Goal: Information Seeking & Learning: Check status

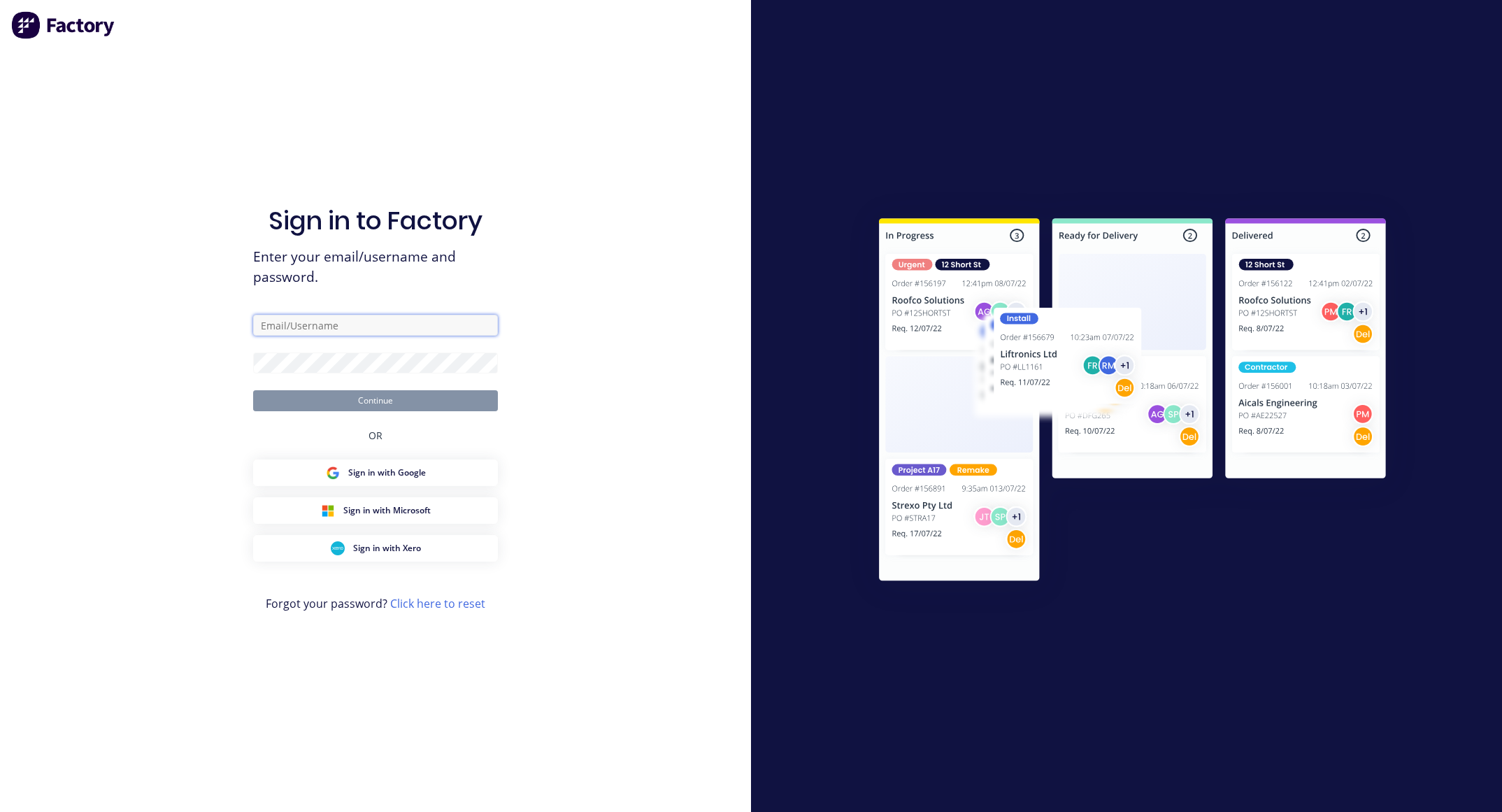
click at [318, 333] on input "text" at bounding box center [376, 325] width 245 height 21
type input "[EMAIL_ADDRESS][DOMAIN_NAME]"
click at [318, 403] on button "Continue" at bounding box center [376, 400] width 245 height 21
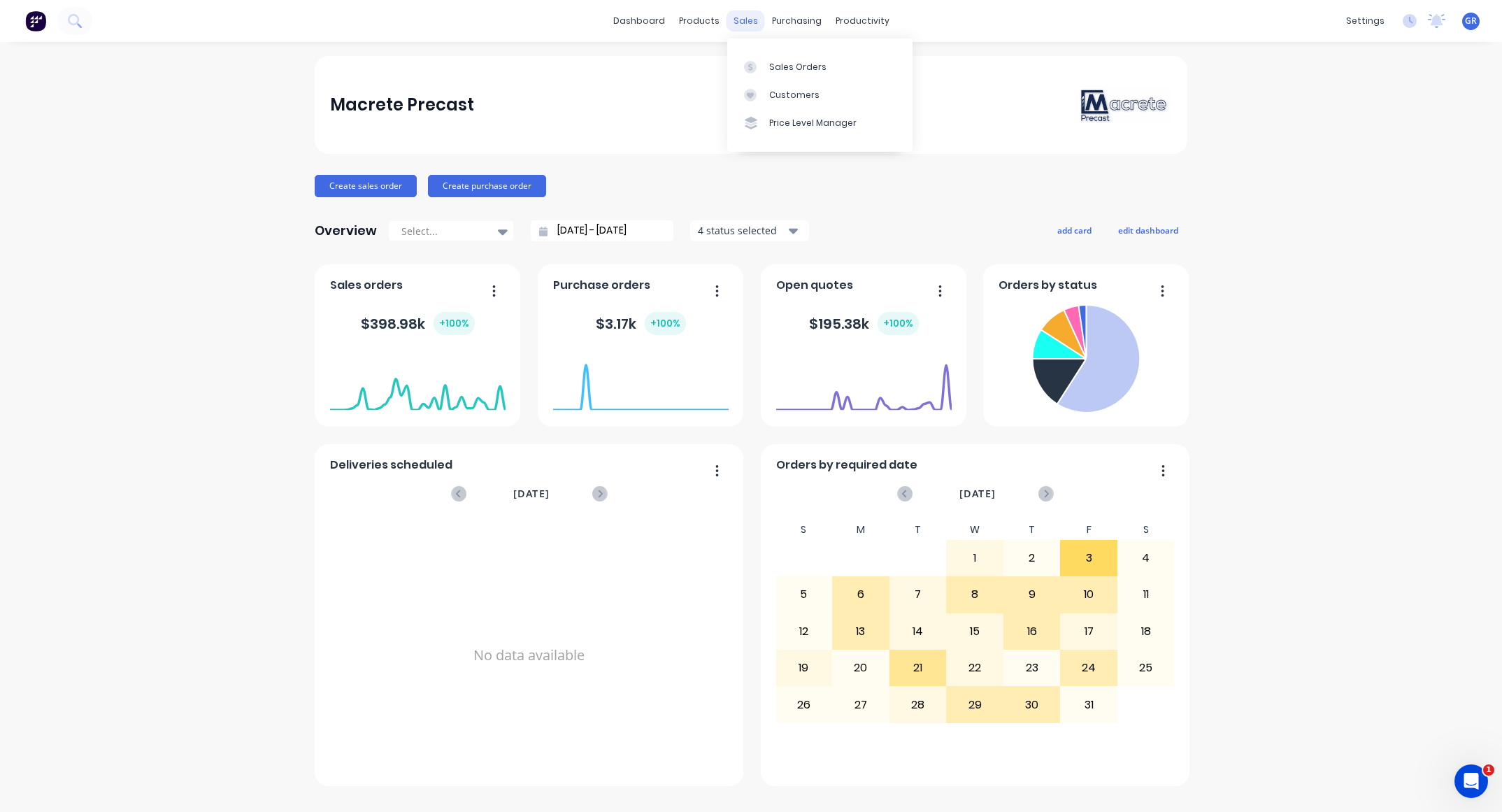
click at [744, 13] on div "sales" at bounding box center [745, 21] width 39 height 21
click at [650, 20] on link "dashboard" at bounding box center [639, 21] width 66 height 21
click at [751, 15] on div "sales" at bounding box center [745, 21] width 39 height 21
click at [748, 19] on div "sales" at bounding box center [745, 21] width 39 height 21
click at [787, 68] on div "Sales Orders" at bounding box center [798, 67] width 57 height 13
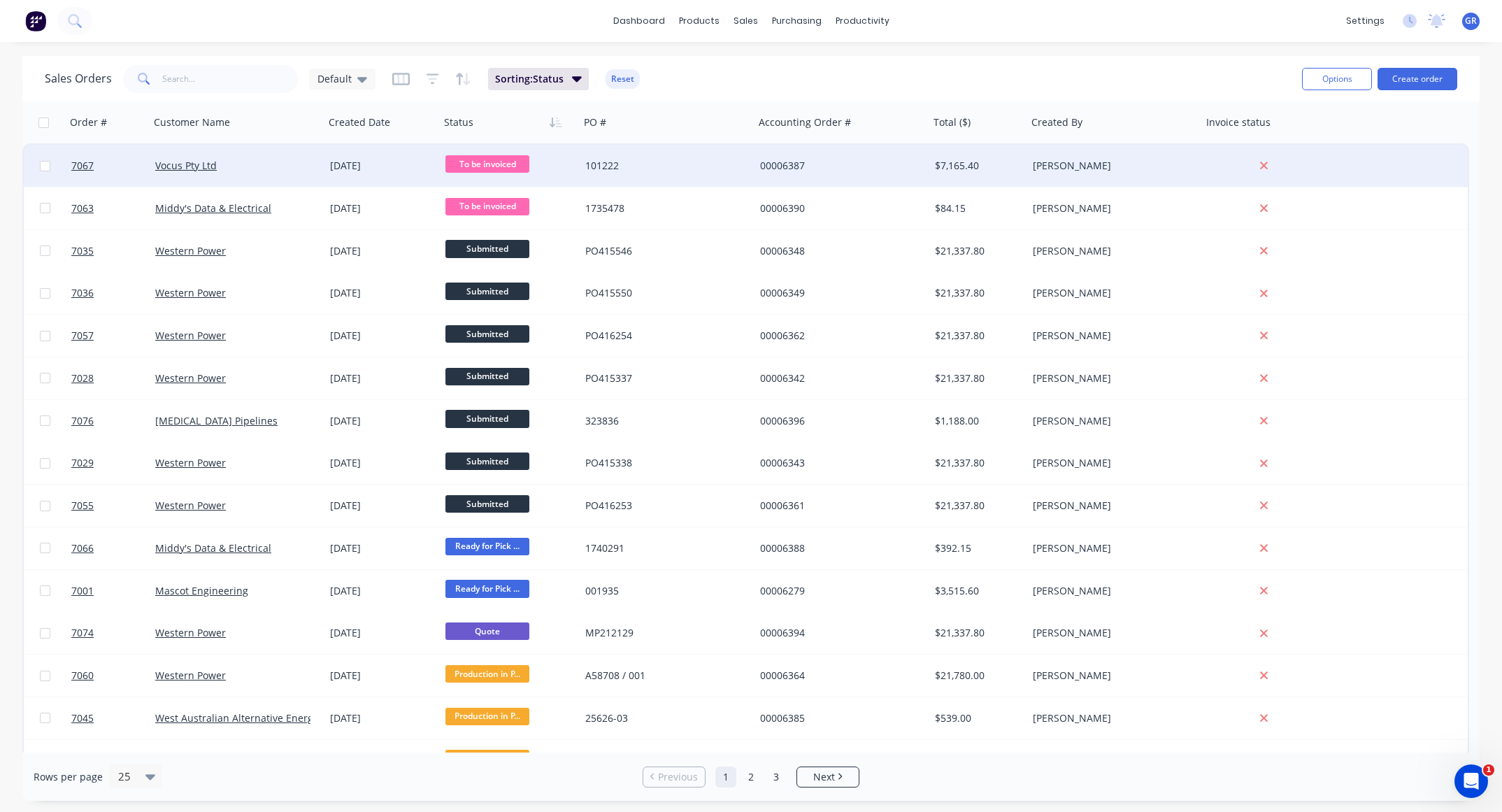
click at [695, 165] on div "101222" at bounding box center [662, 165] width 155 height 14
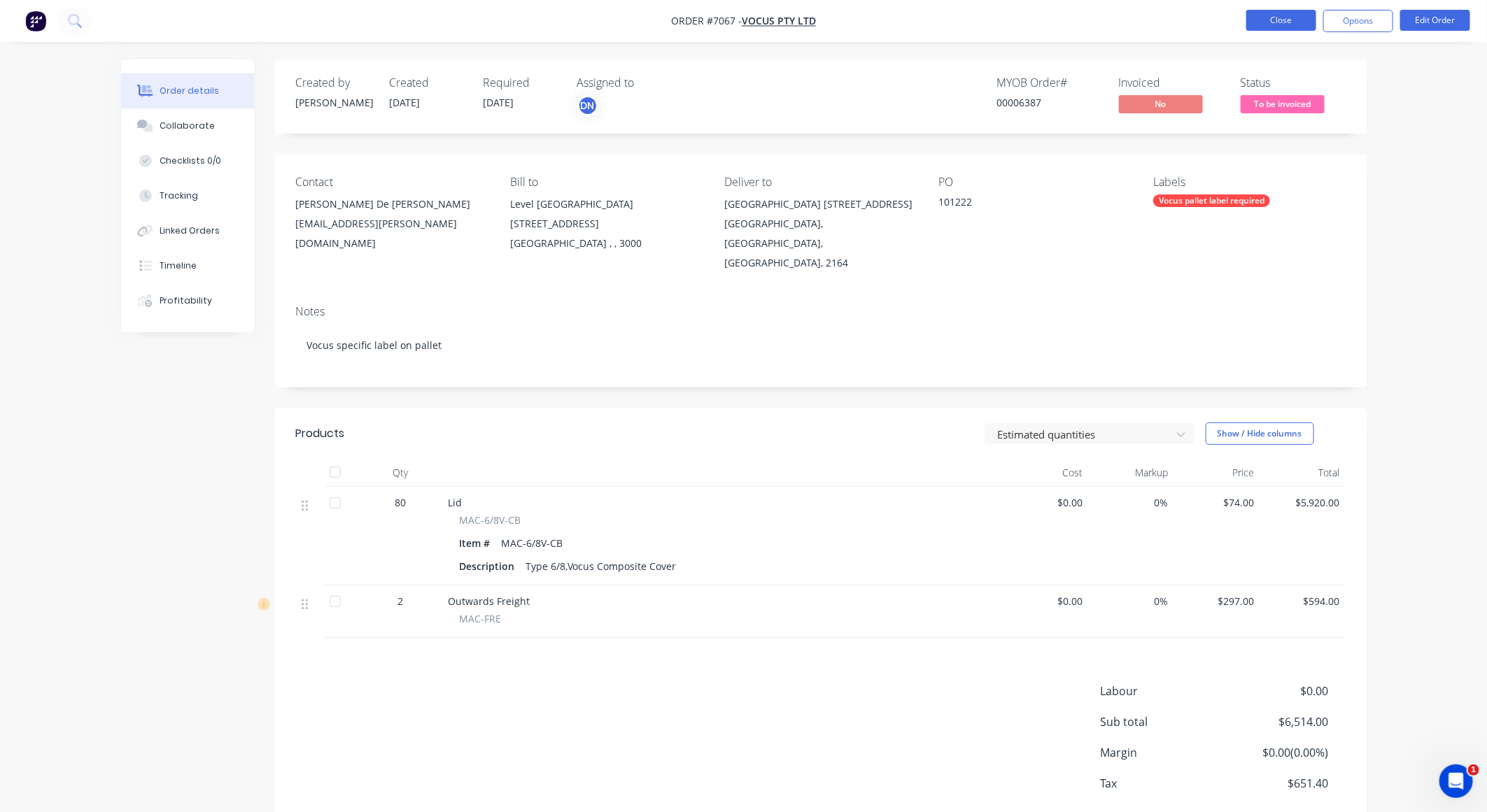
click at [1281, 25] on button "Close" at bounding box center [1281, 20] width 70 height 21
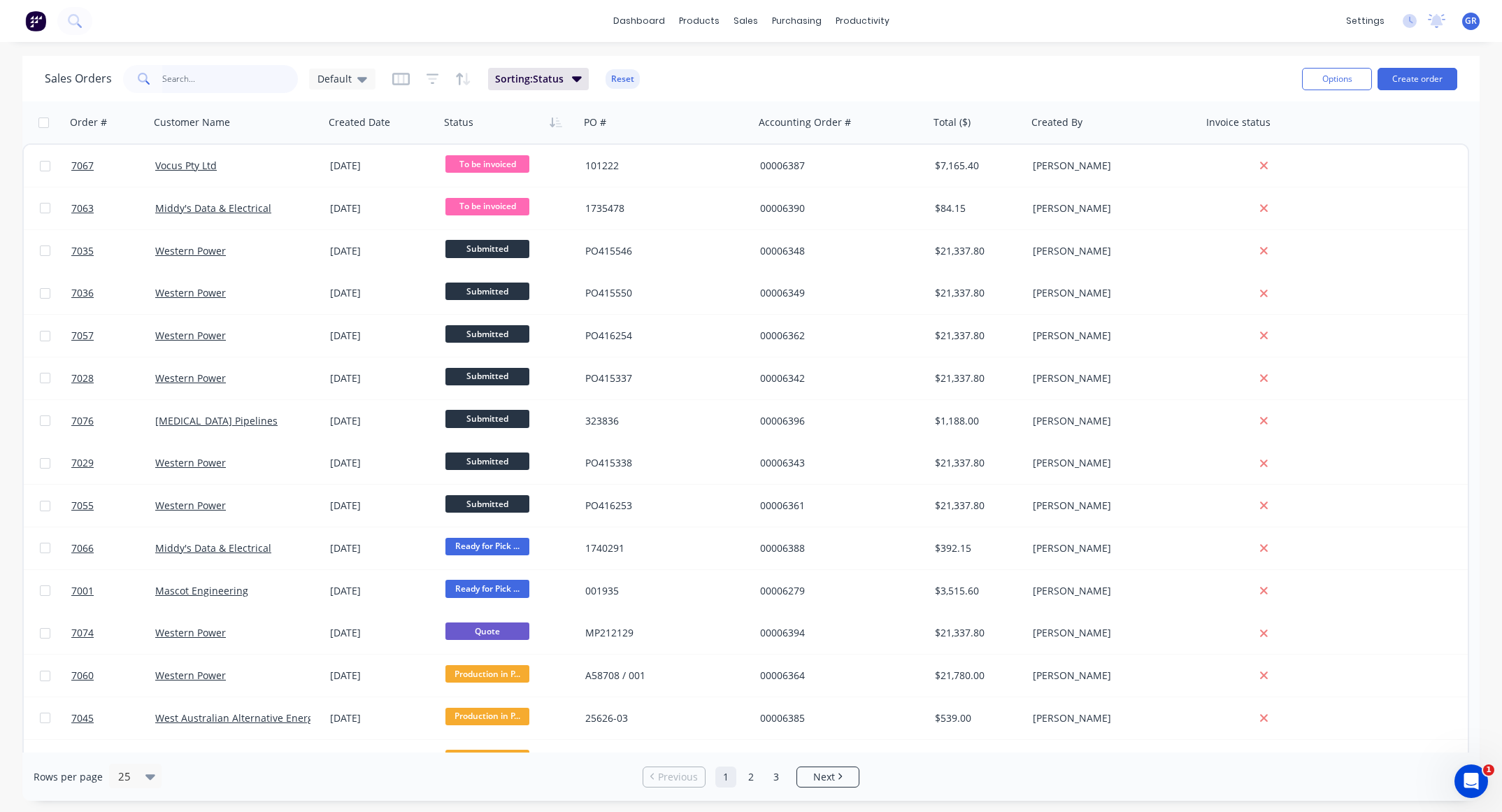
click at [218, 82] on input "text" at bounding box center [230, 79] width 136 height 28
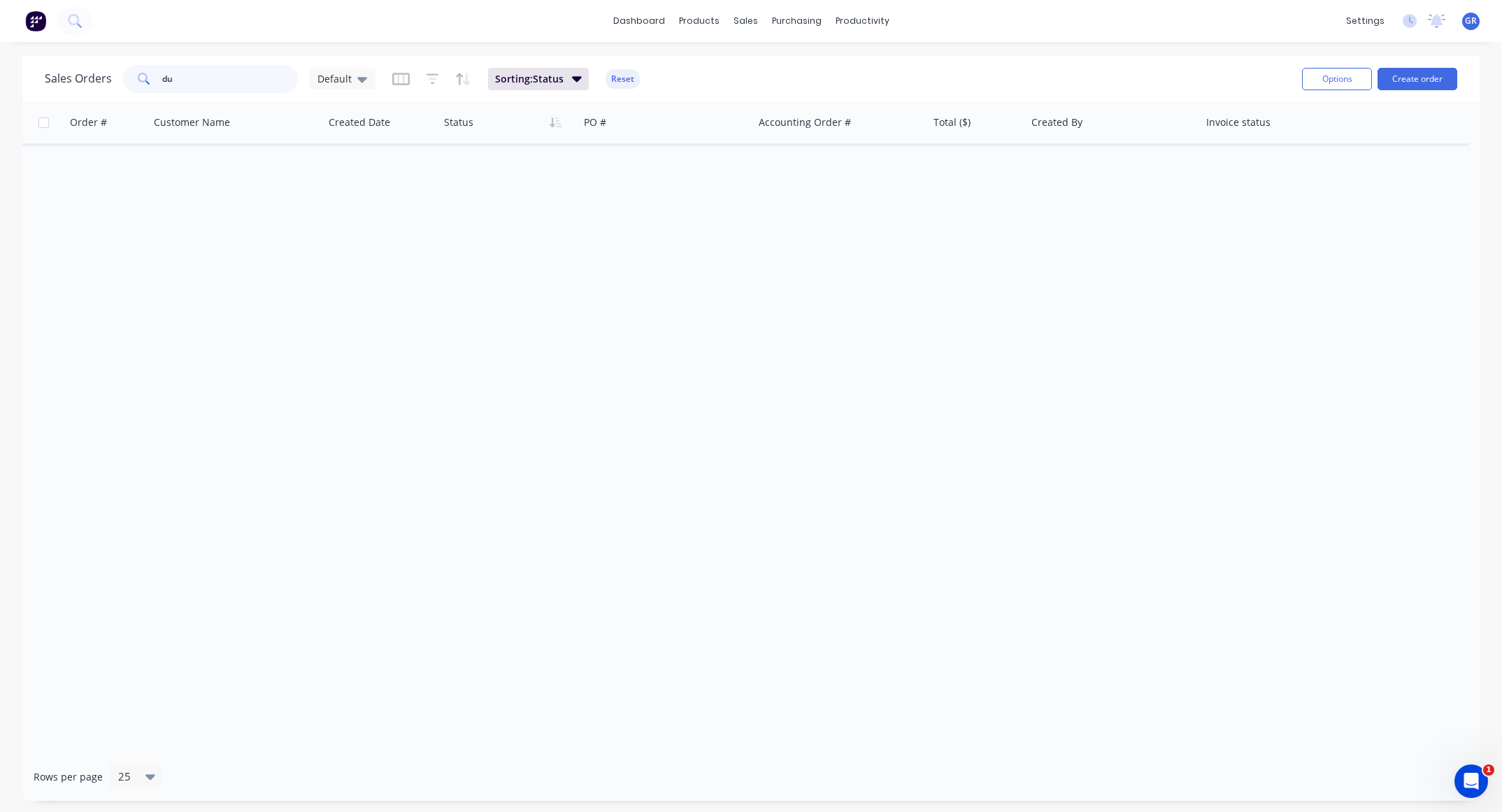
type input "d"
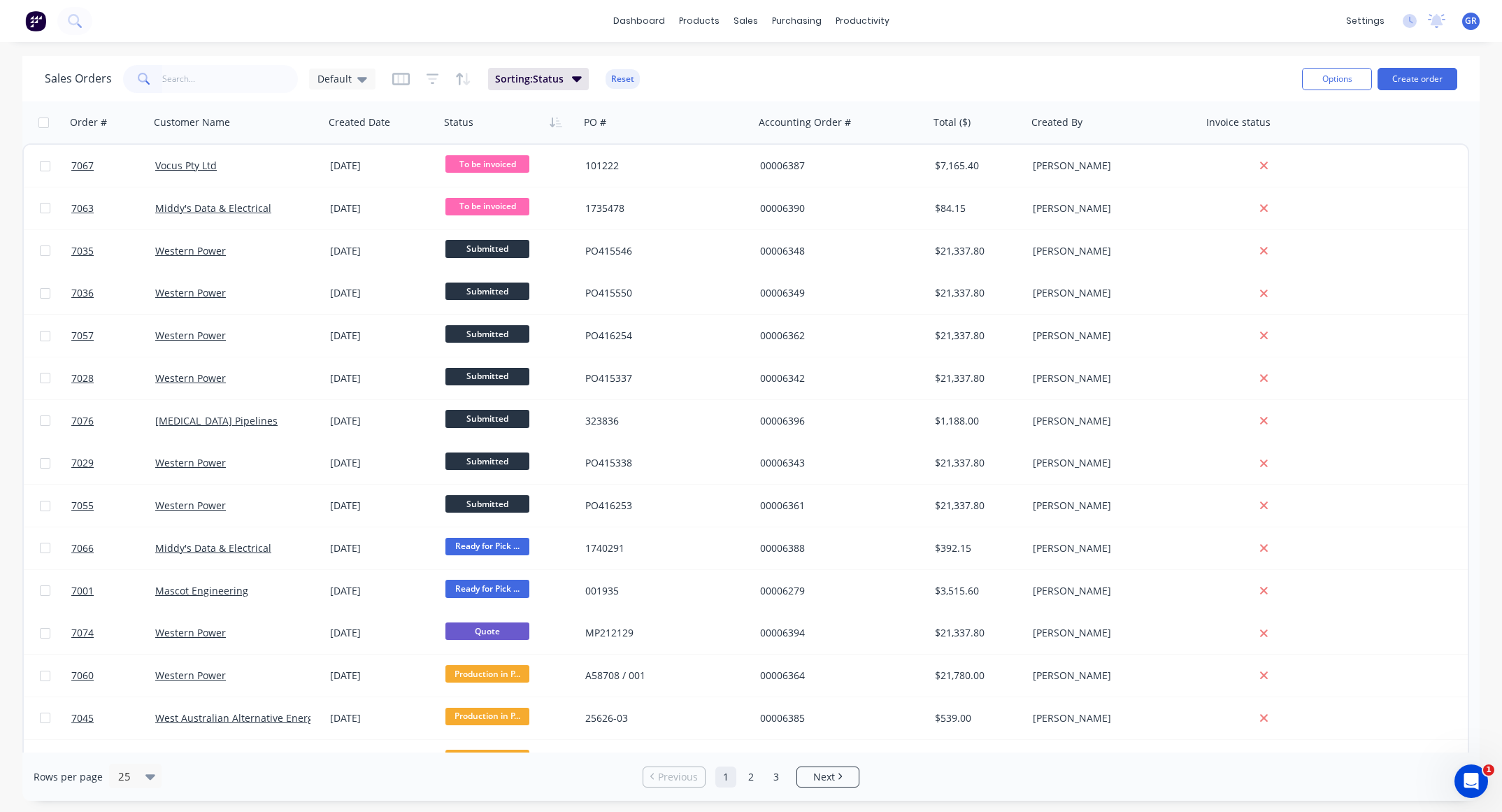
click at [1112, 59] on div "Sales Orders Default Sorting: Status Reset Options Create order" at bounding box center [751, 78] width 1457 height 45
click at [194, 86] on input "text" at bounding box center [230, 79] width 136 height 28
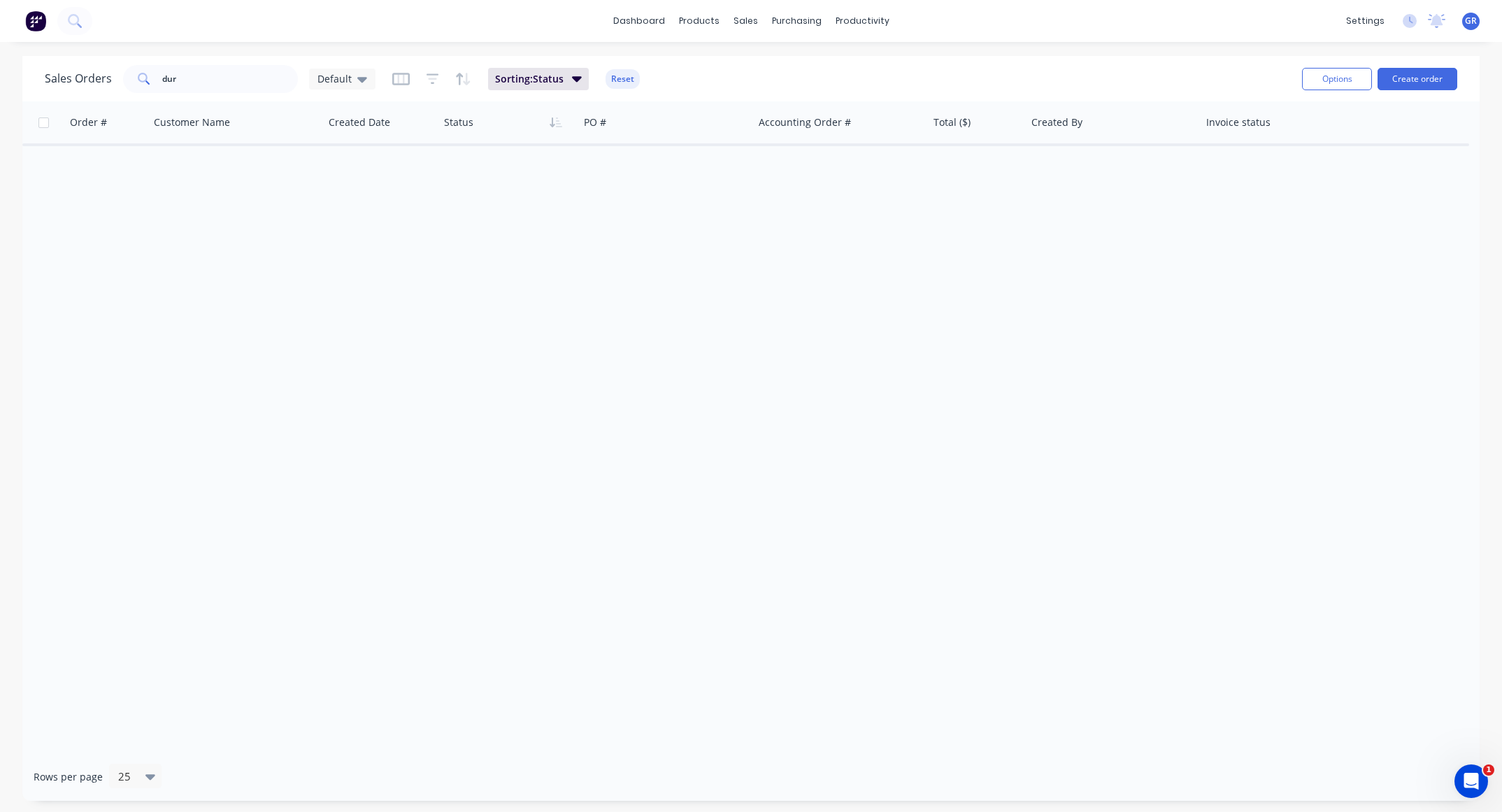
click at [1486, 111] on div "Sales Orders dur Default Sorting: Status Reset Options Create order Order # Cus…" at bounding box center [751, 427] width 1502 height 744
click at [181, 74] on input "dur" at bounding box center [230, 79] width 136 height 28
type input "d"
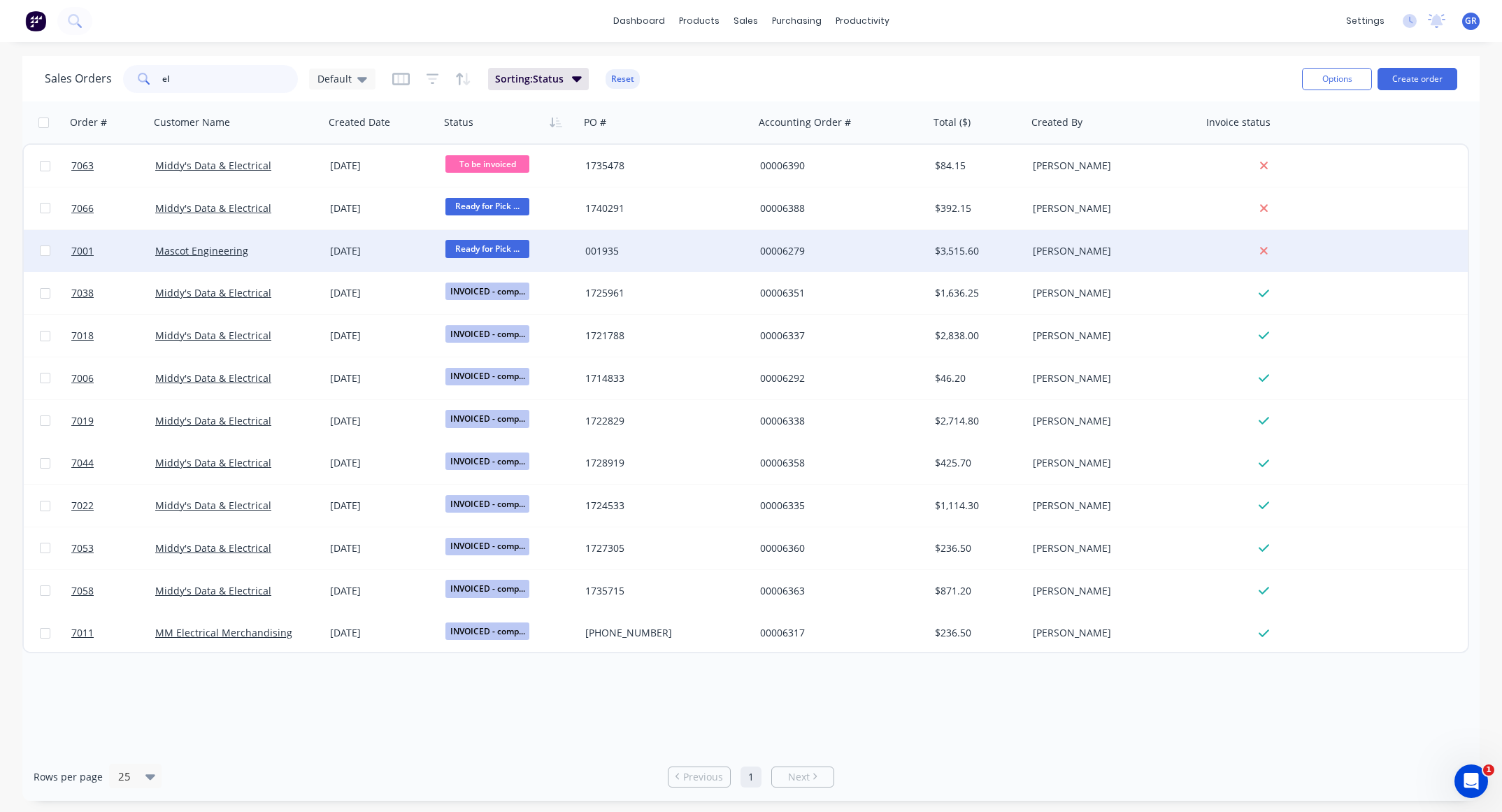
type input "e"
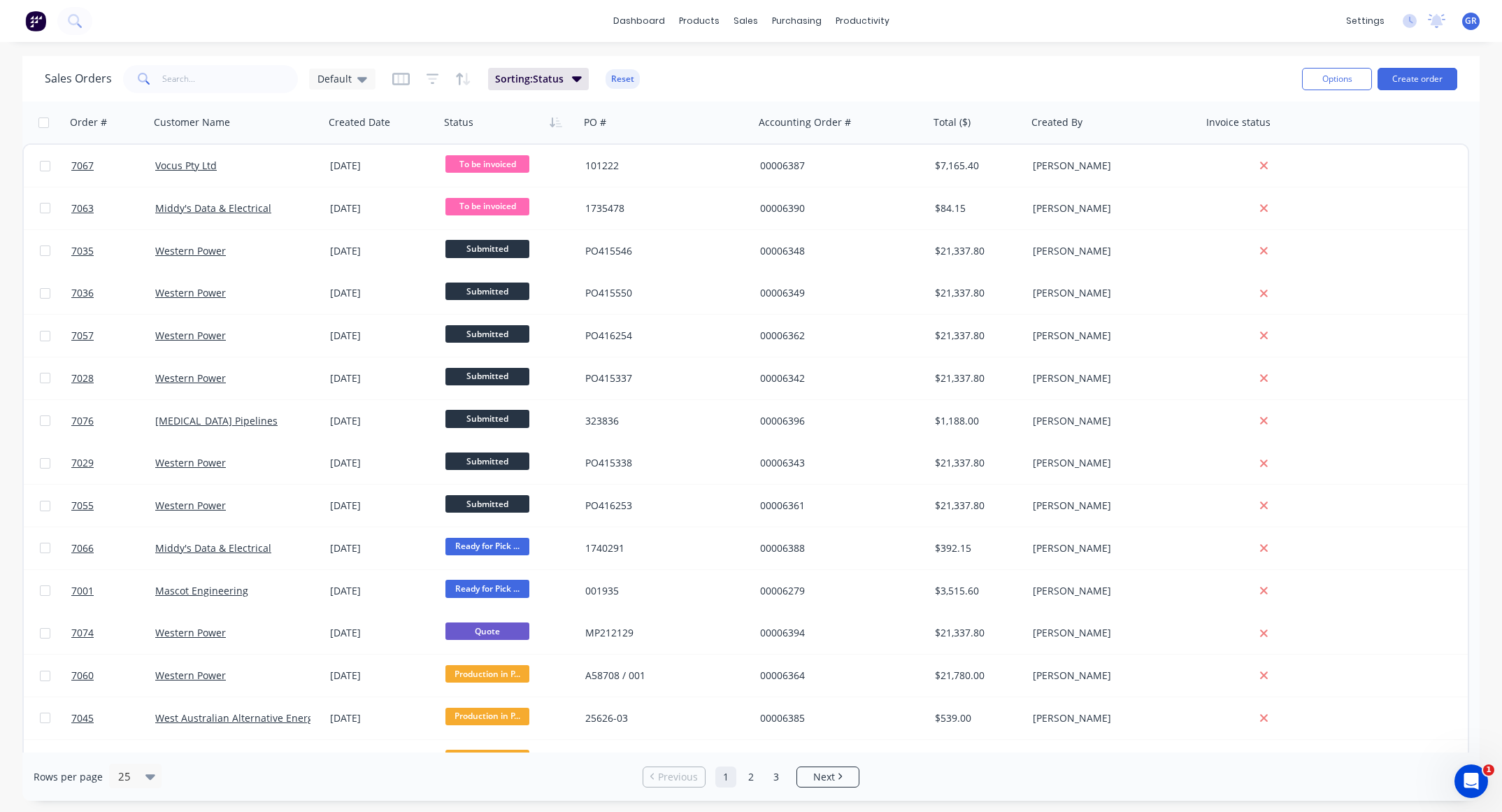
click at [1137, 15] on div "dashboard products sales purchasing productivity dashboard products Product Cat…" at bounding box center [751, 21] width 1502 height 42
